Goal: Task Accomplishment & Management: Manage account settings

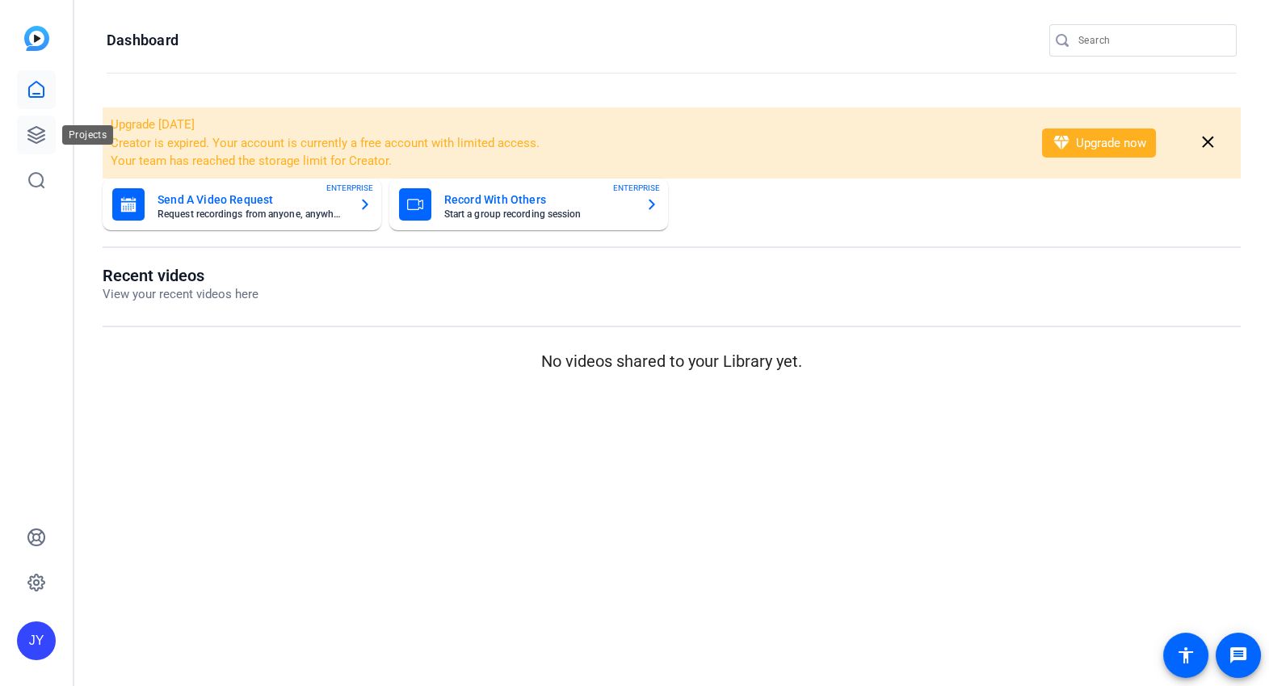
click at [41, 134] on icon at bounding box center [36, 134] width 19 height 19
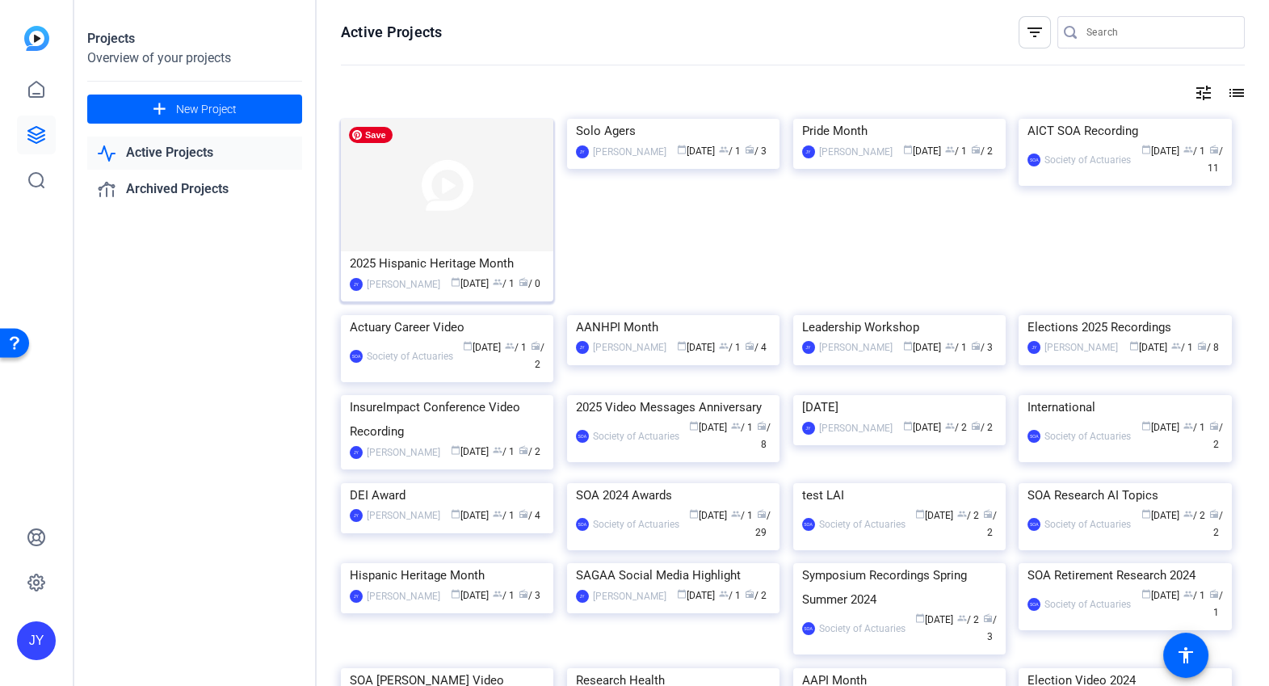
click at [450, 236] on img at bounding box center [447, 185] width 213 height 133
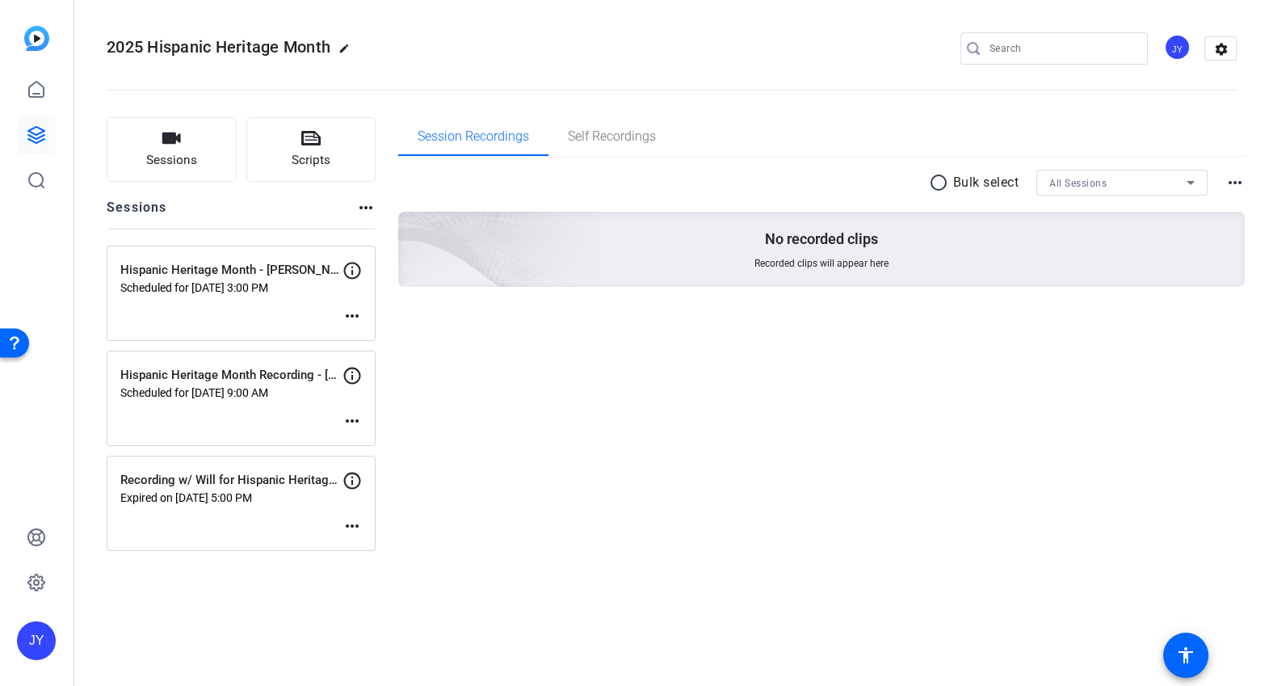
click at [353, 420] on mat-icon "more_horiz" at bounding box center [352, 420] width 19 height 19
click at [385, 438] on span "Edit Session" at bounding box center [393, 444] width 74 height 19
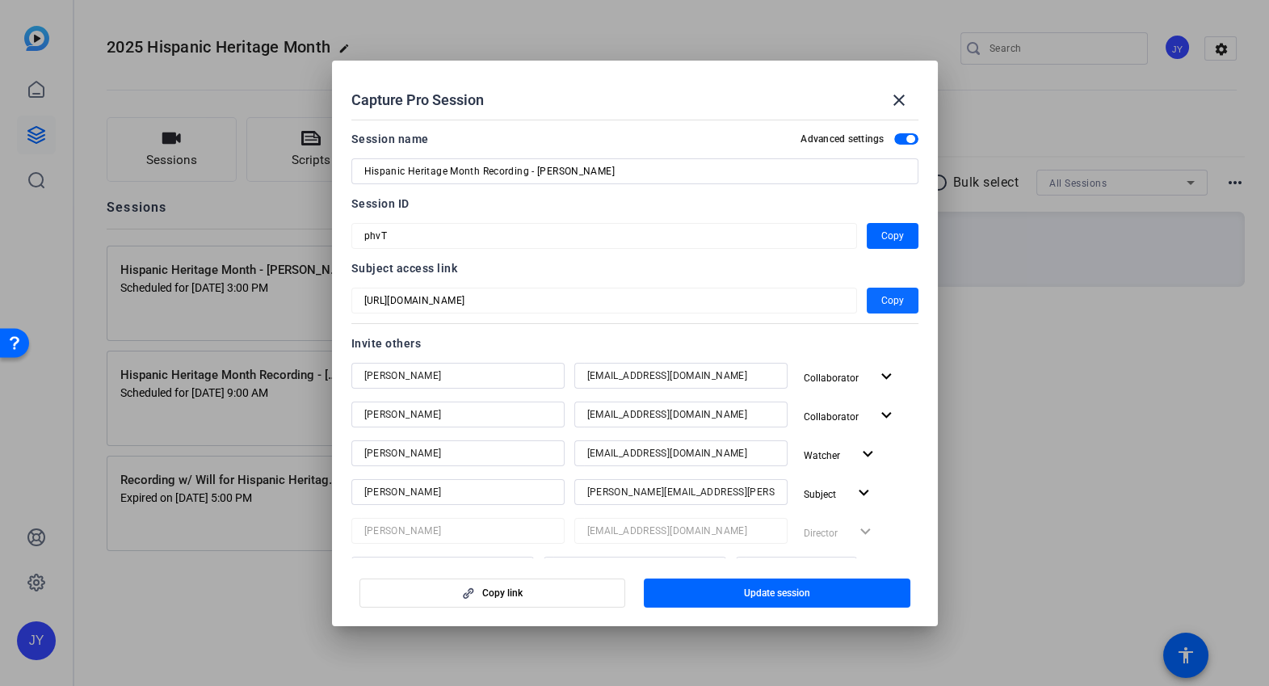
click at [882, 295] on span "Copy" at bounding box center [893, 300] width 23 height 19
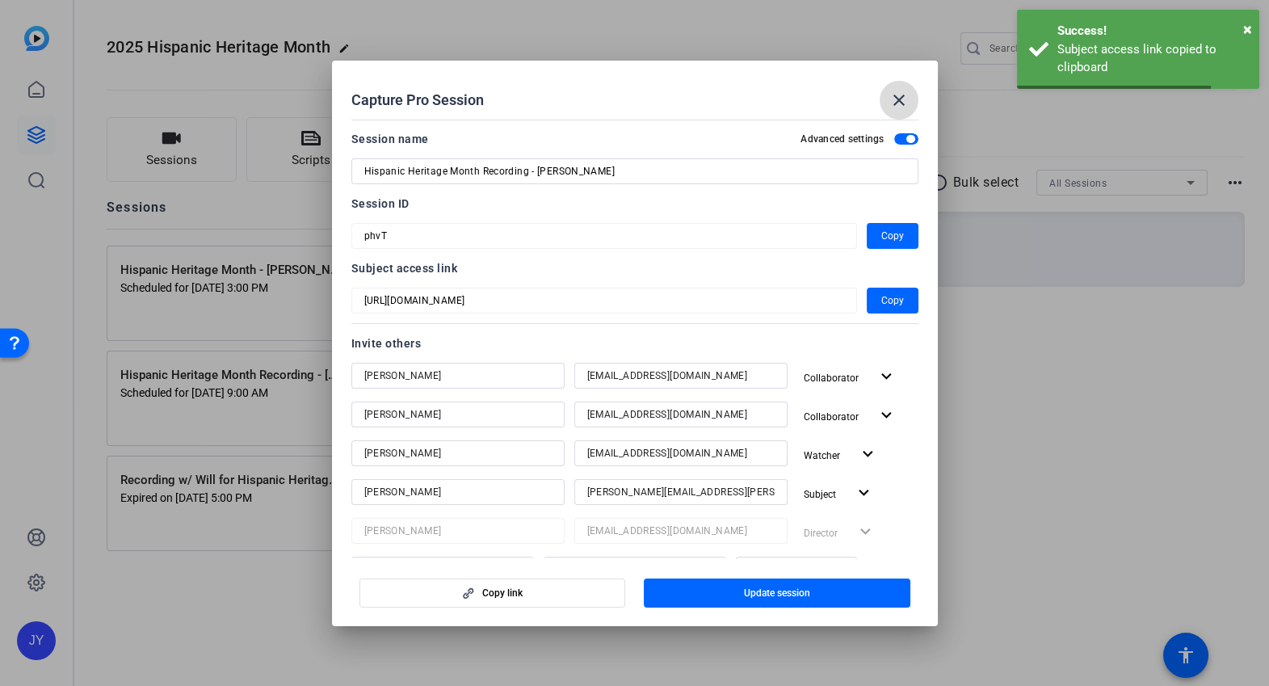
click at [899, 94] on mat-icon "close" at bounding box center [899, 99] width 19 height 19
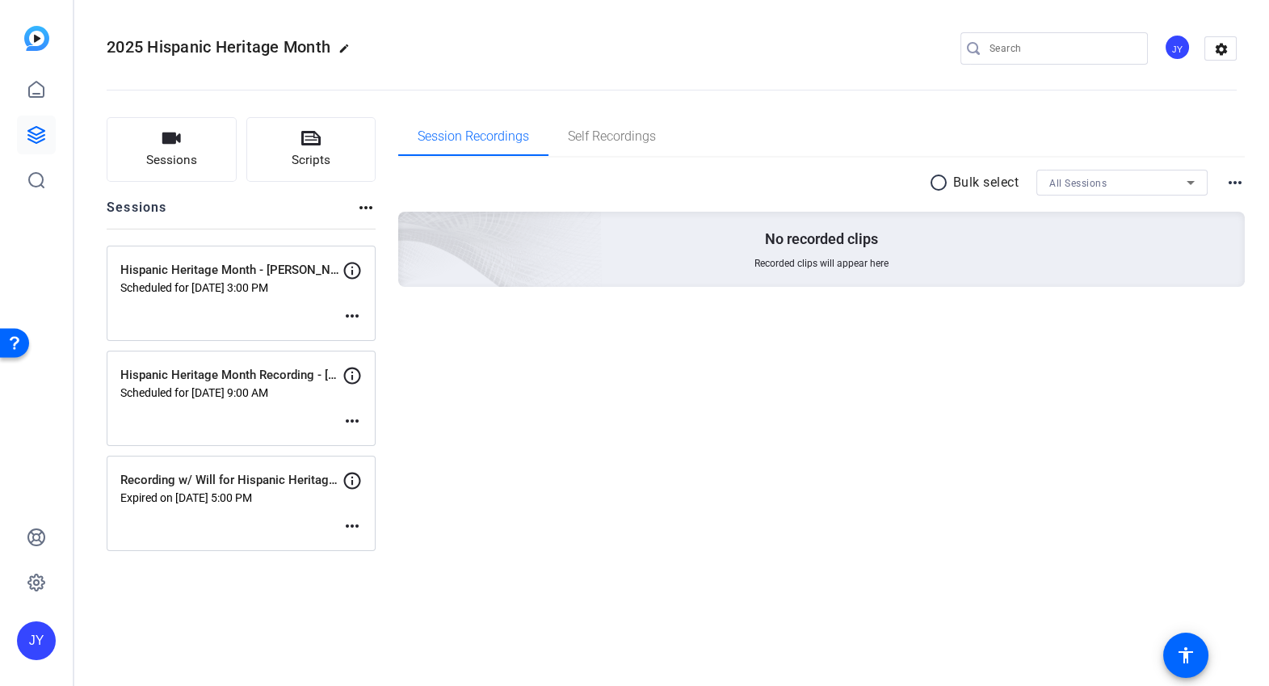
click at [352, 420] on mat-icon "more_horiz" at bounding box center [352, 420] width 19 height 19
click at [379, 443] on span "Edit Session" at bounding box center [393, 444] width 74 height 19
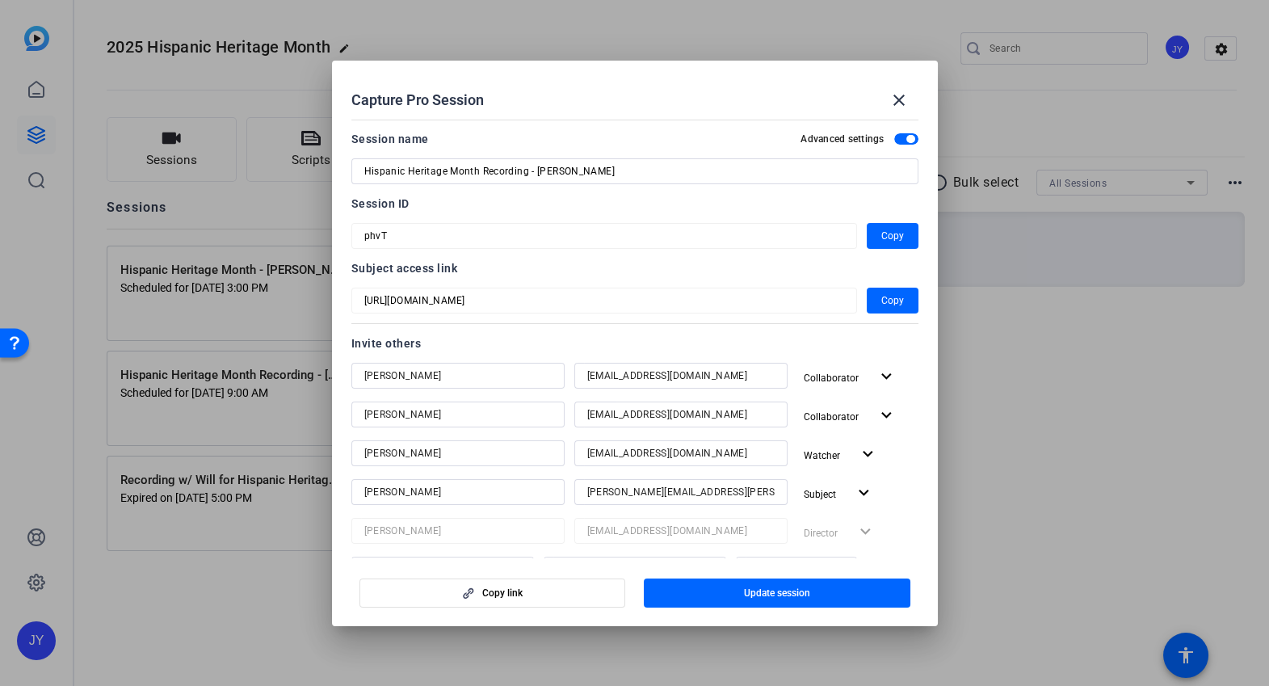
click at [667, 494] on input "[PERSON_NAME][EMAIL_ADDRESS][PERSON_NAME][DOMAIN_NAME]" at bounding box center [680, 491] width 187 height 19
click at [667, 495] on input "[PERSON_NAME][EMAIL_ADDRESS][PERSON_NAME][DOMAIN_NAME]" at bounding box center [680, 491] width 187 height 19
click at [899, 96] on mat-icon "close" at bounding box center [899, 99] width 19 height 19
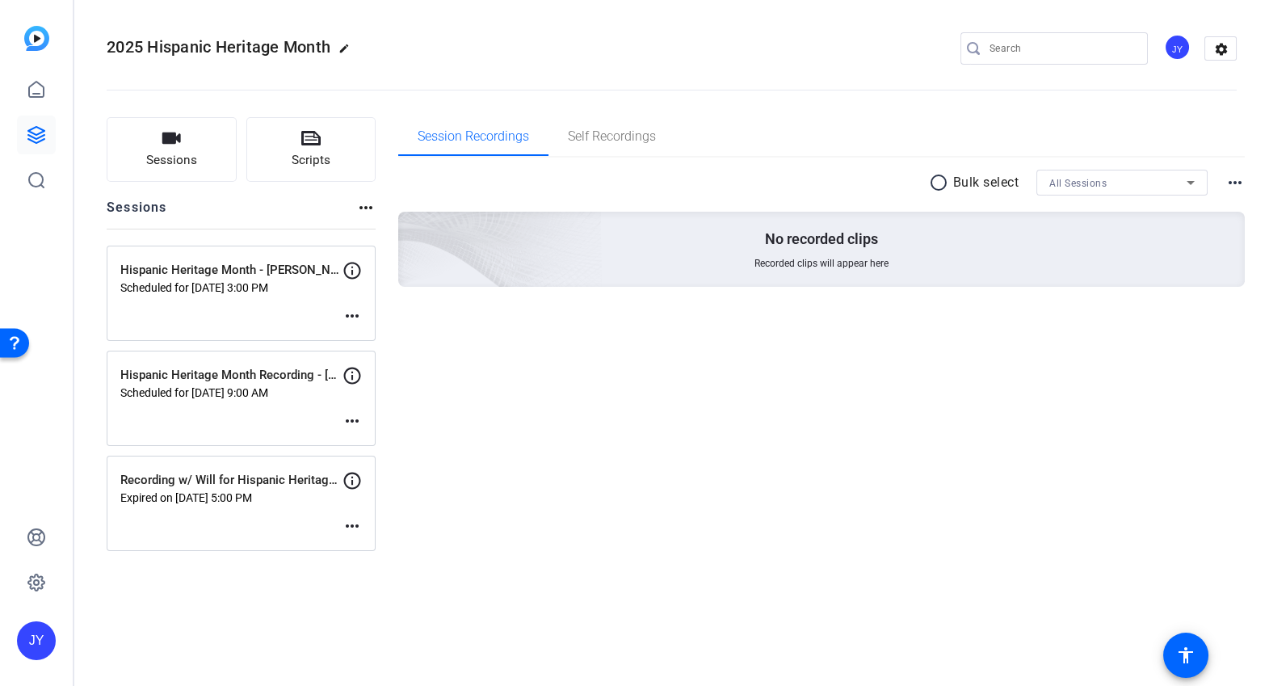
click at [672, 498] on div "Session Recordings Self Recordings radio_button_unchecked Bulk select All Sessi…" at bounding box center [822, 334] width 848 height 434
